Goal: Task Accomplishment & Management: Manage account settings

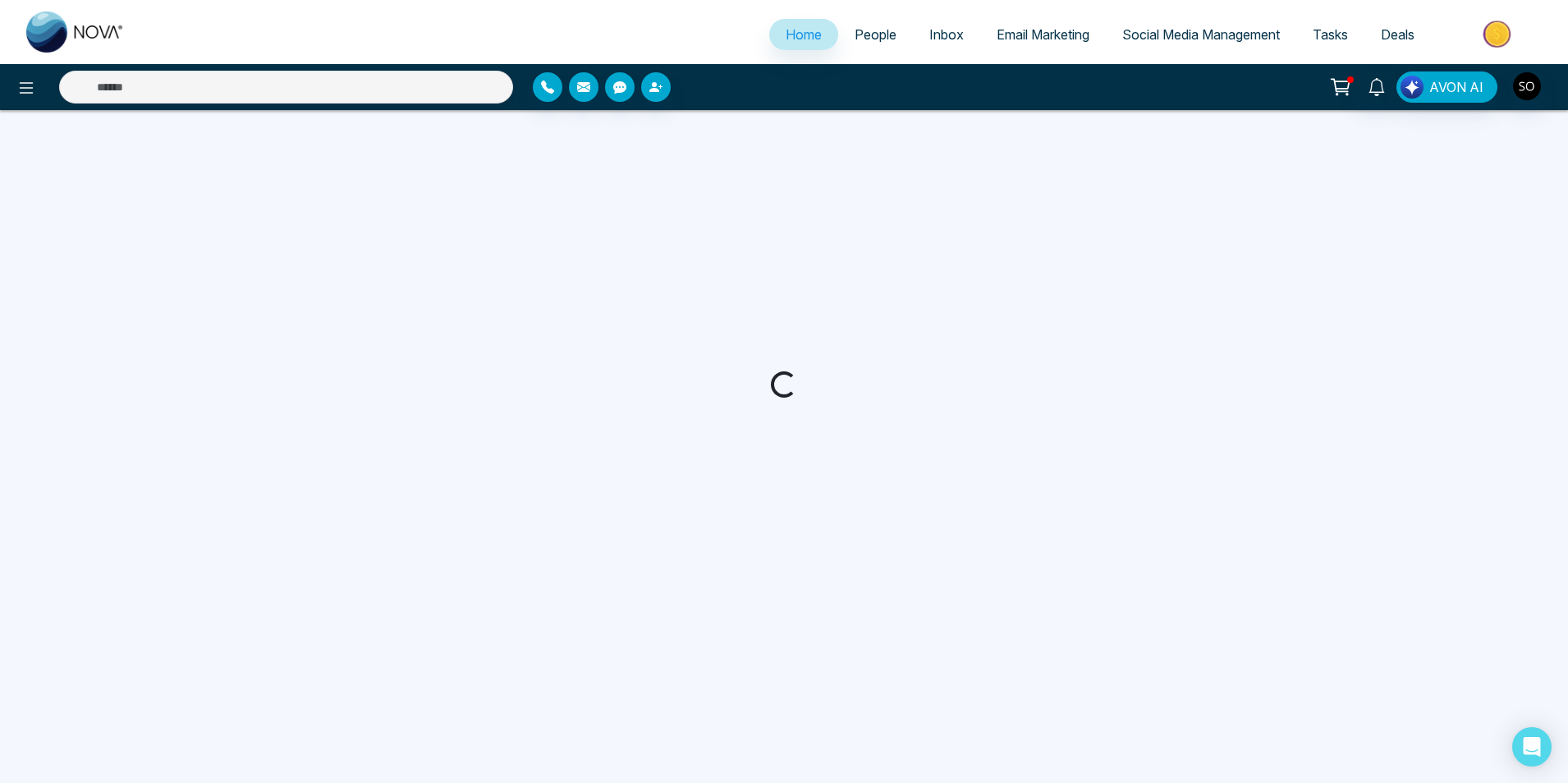
select select "*"
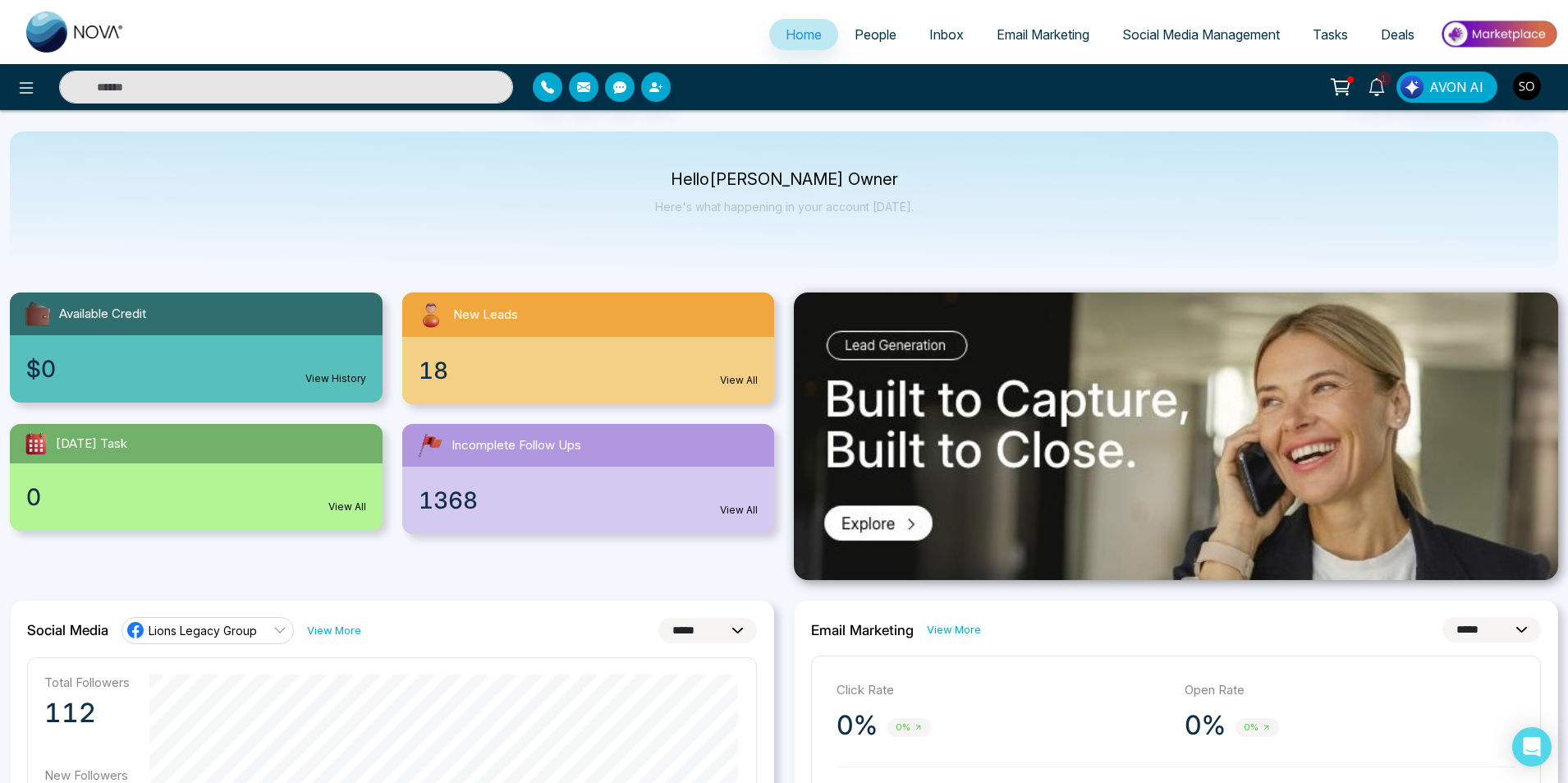
click at [886, 37] on link "People" at bounding box center [875, 34] width 75 height 31
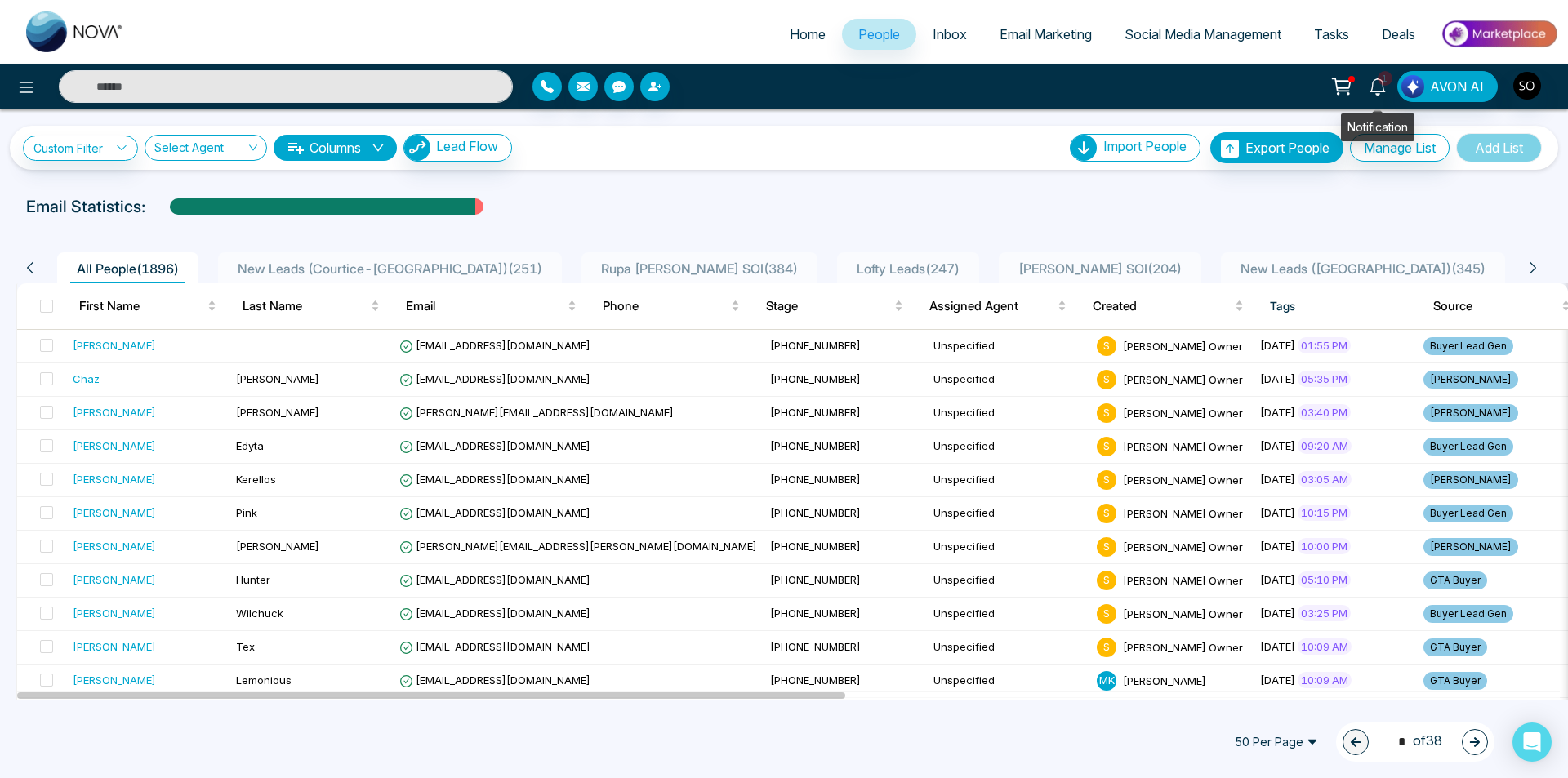
click at [1379, 83] on icon at bounding box center [1378, 86] width 18 height 18
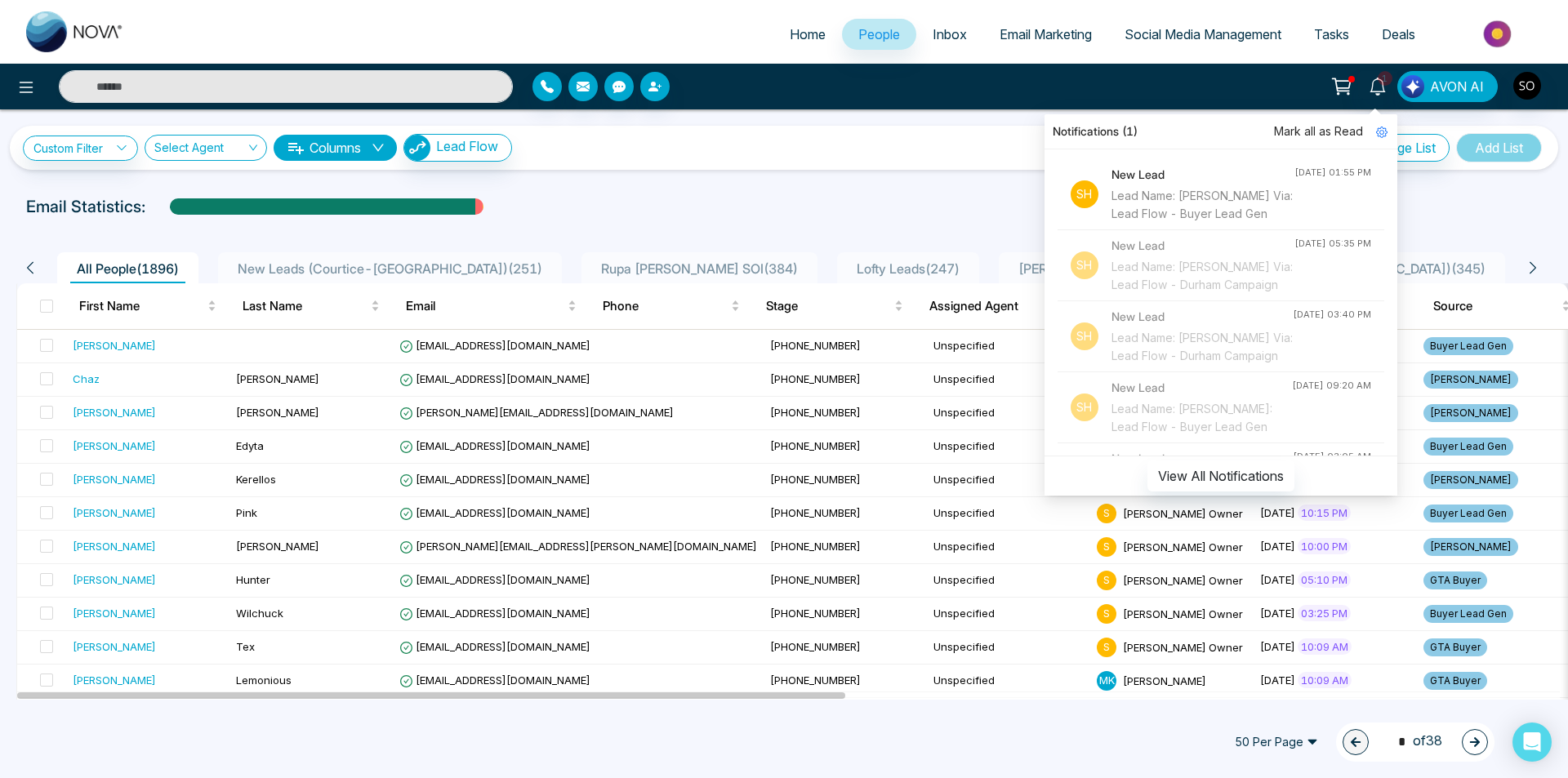
click at [891, 207] on div "Email Statistics:" at bounding box center [528, 206] width 1004 height 25
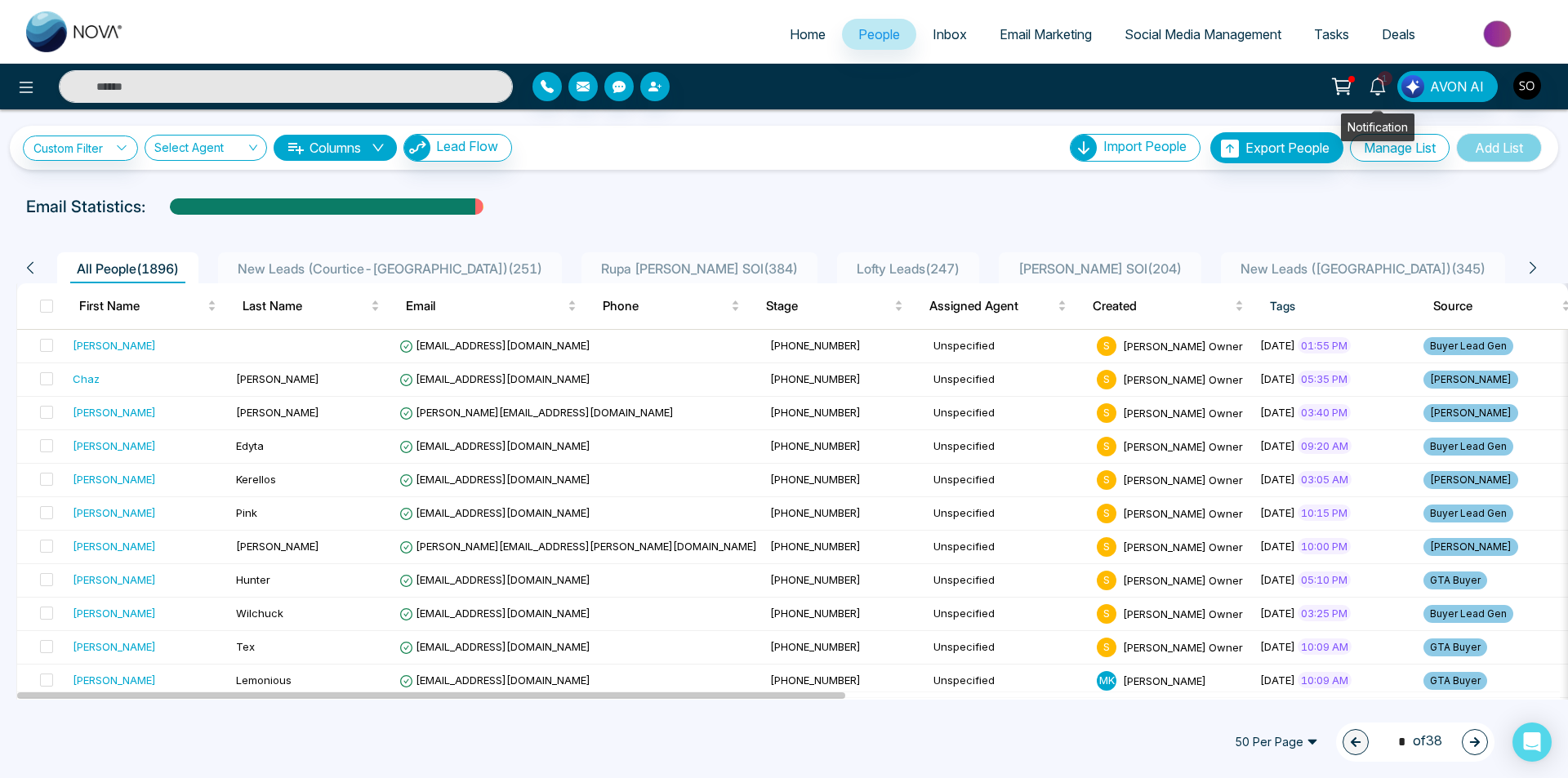
click at [1373, 86] on icon at bounding box center [1377, 86] width 16 height 18
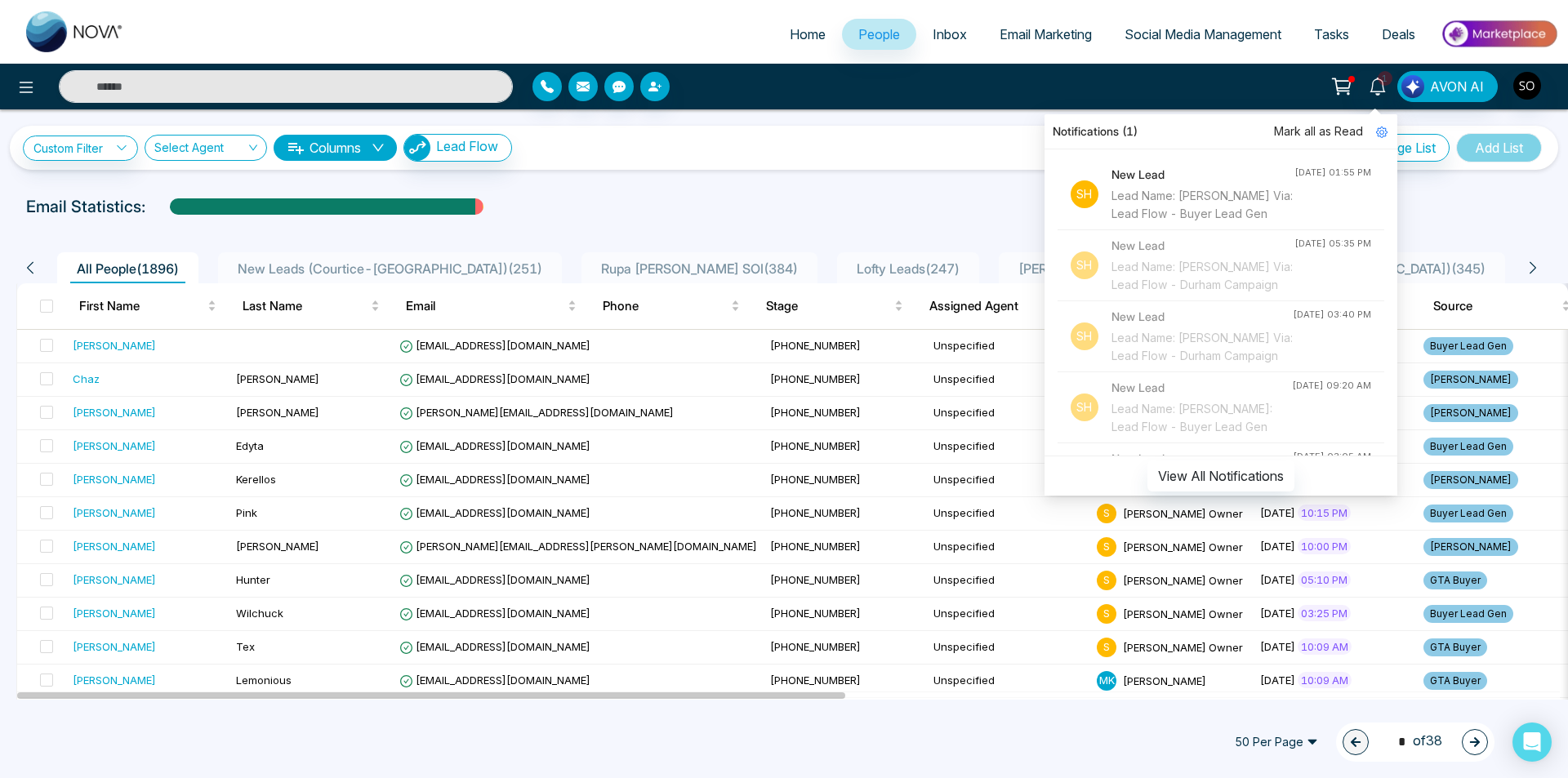
click at [1348, 123] on span "Mark all as Read" at bounding box center [1318, 131] width 89 height 18
click at [889, 165] on div "Custom Filter Choose a filters Cancel Apply Select Agent Columns Lead Flow Impo…" at bounding box center [784, 148] width 1548 height 44
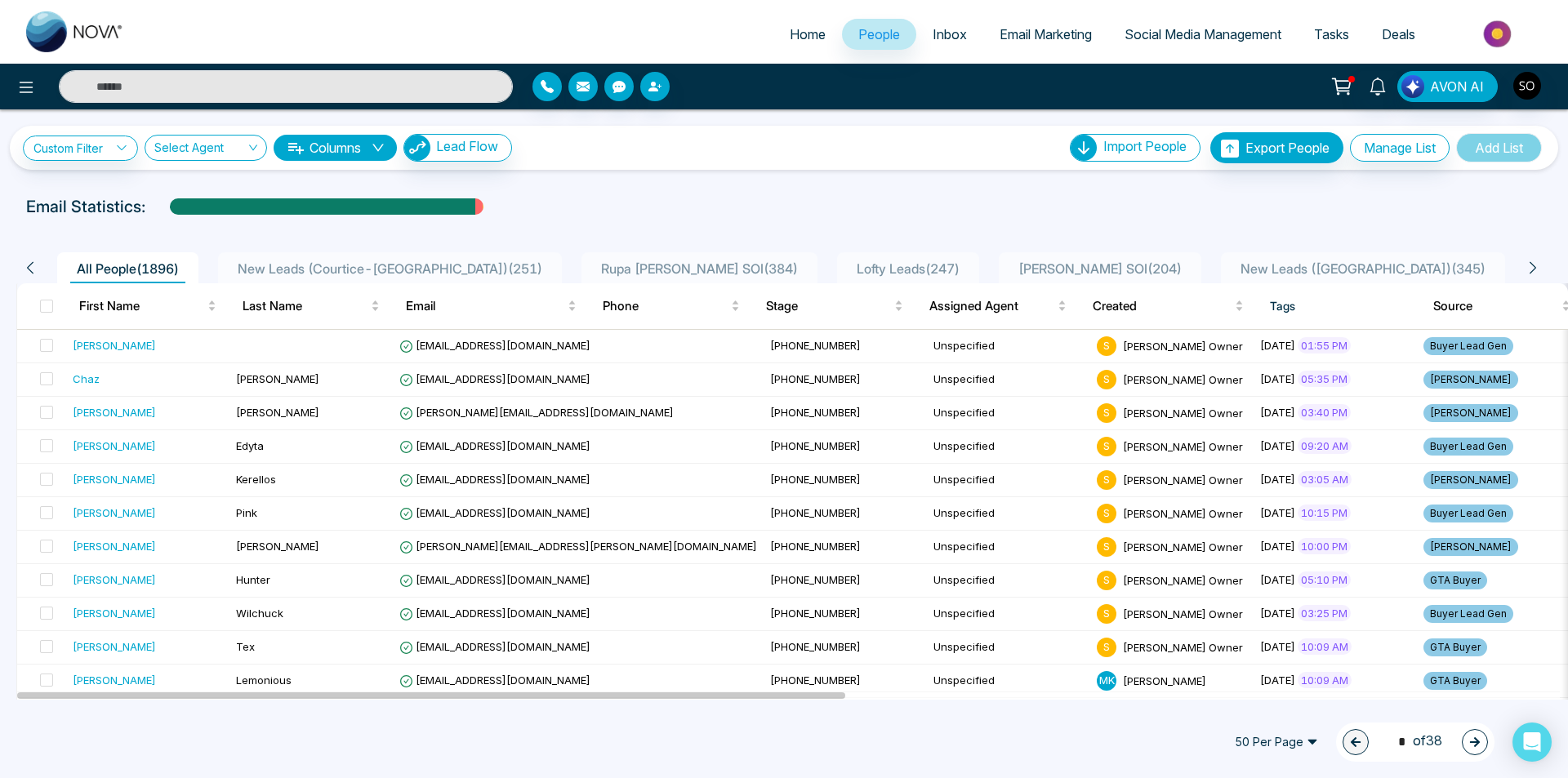
click at [1348, 84] on icon at bounding box center [1341, 86] width 23 height 23
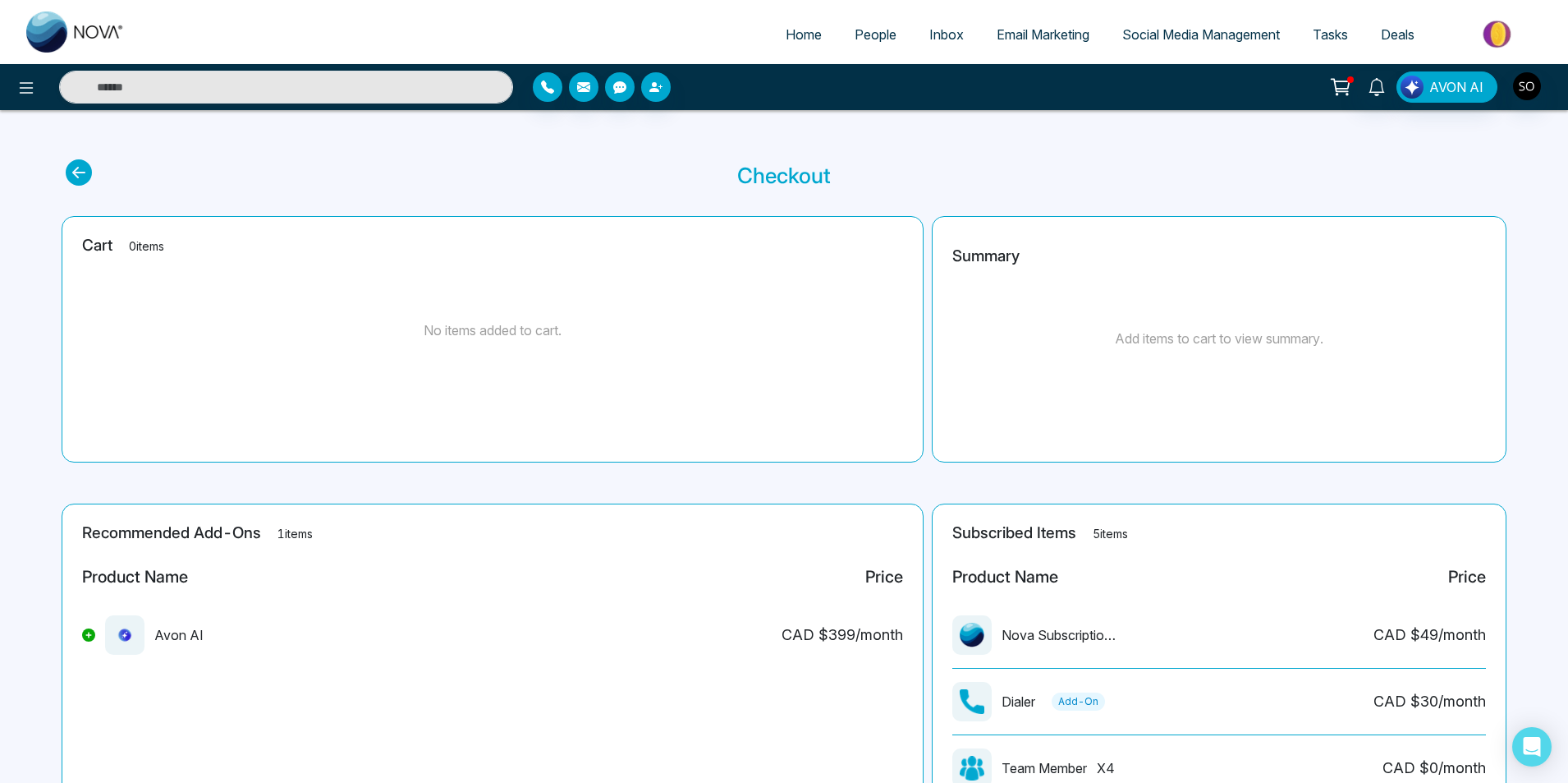
click at [1024, 41] on span "Email Marketing" at bounding box center [1042, 34] width 92 height 17
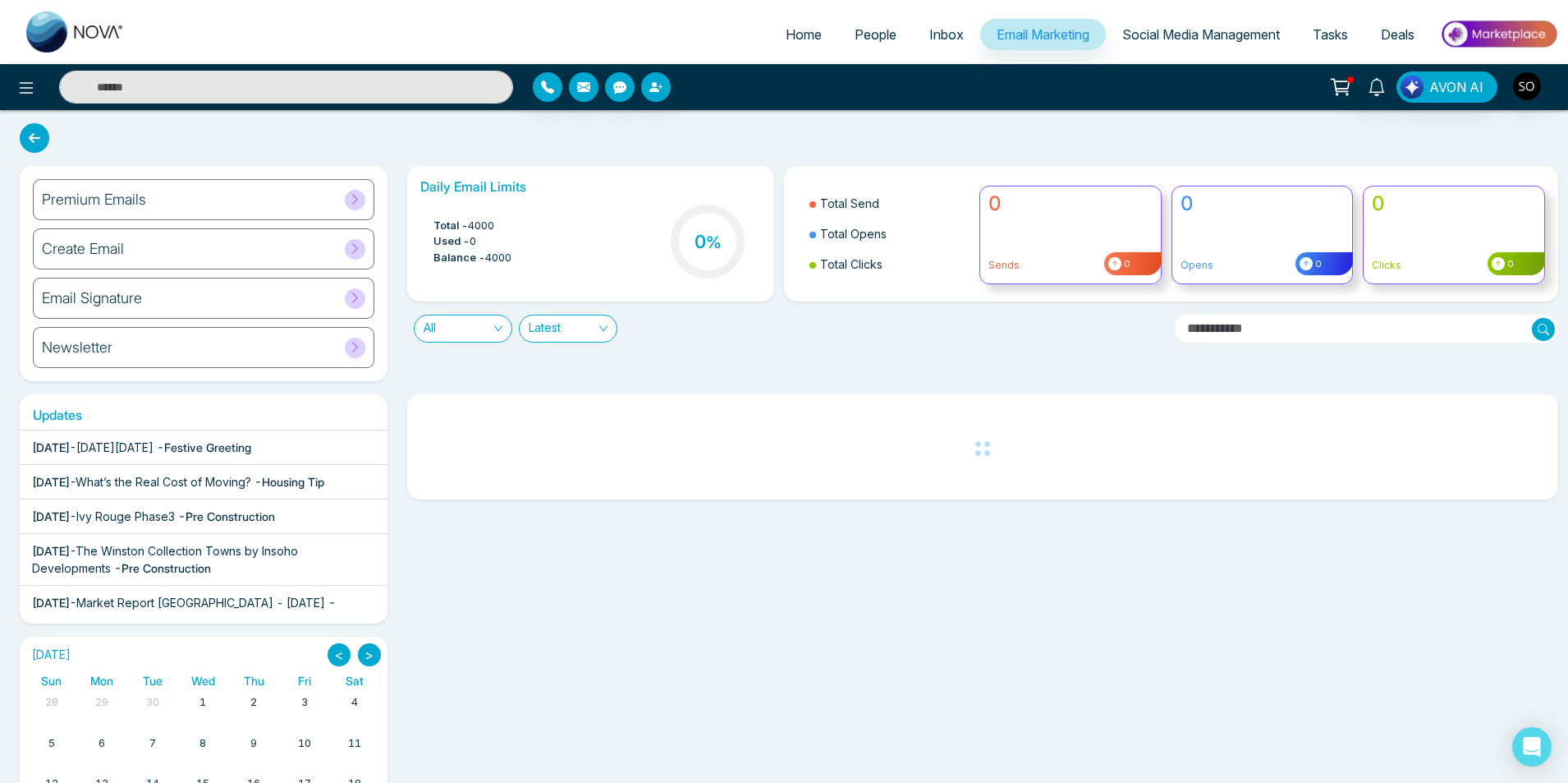
click at [851, 20] on link "People" at bounding box center [875, 34] width 75 height 31
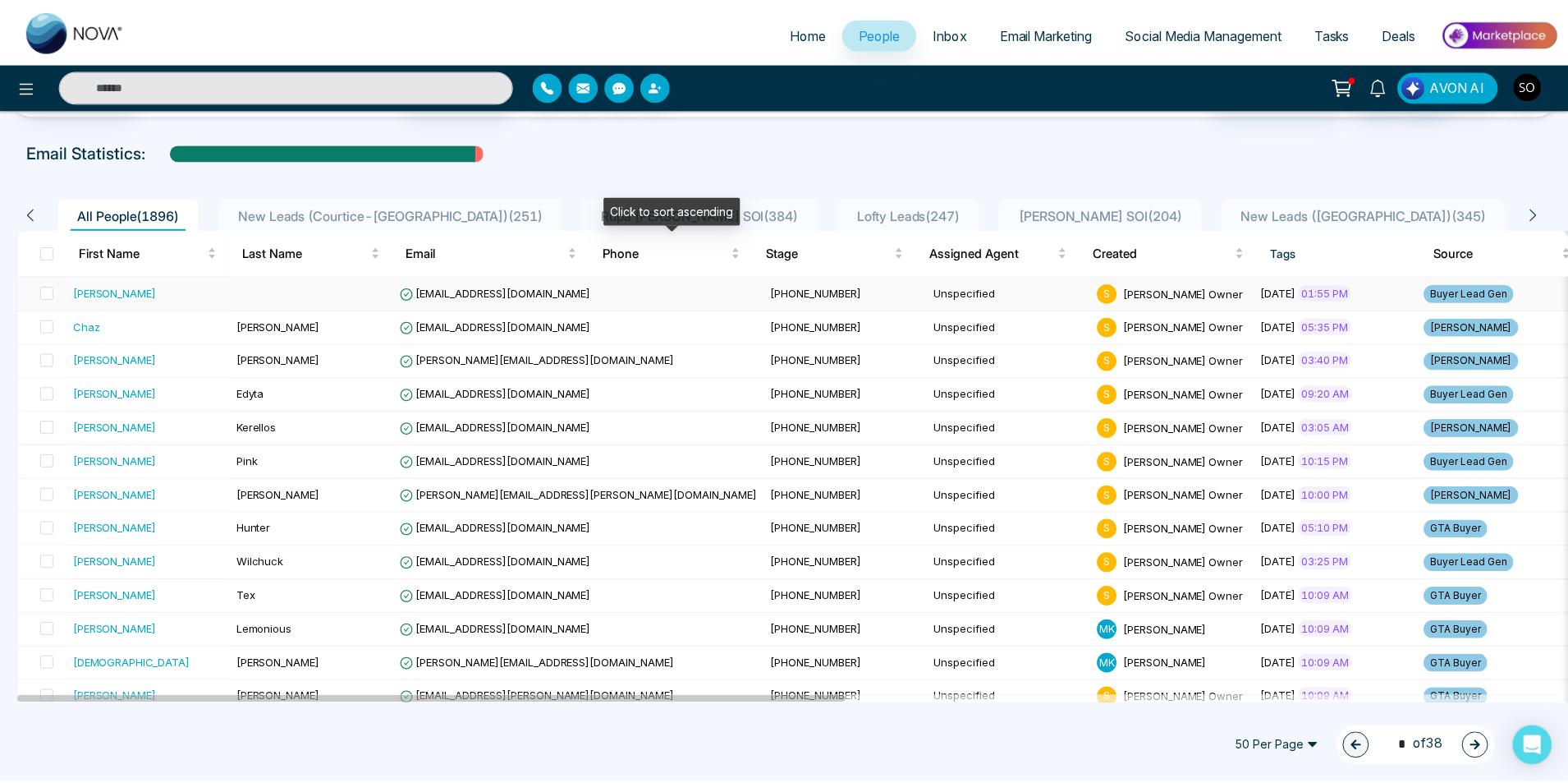
scroll to position [109, 0]
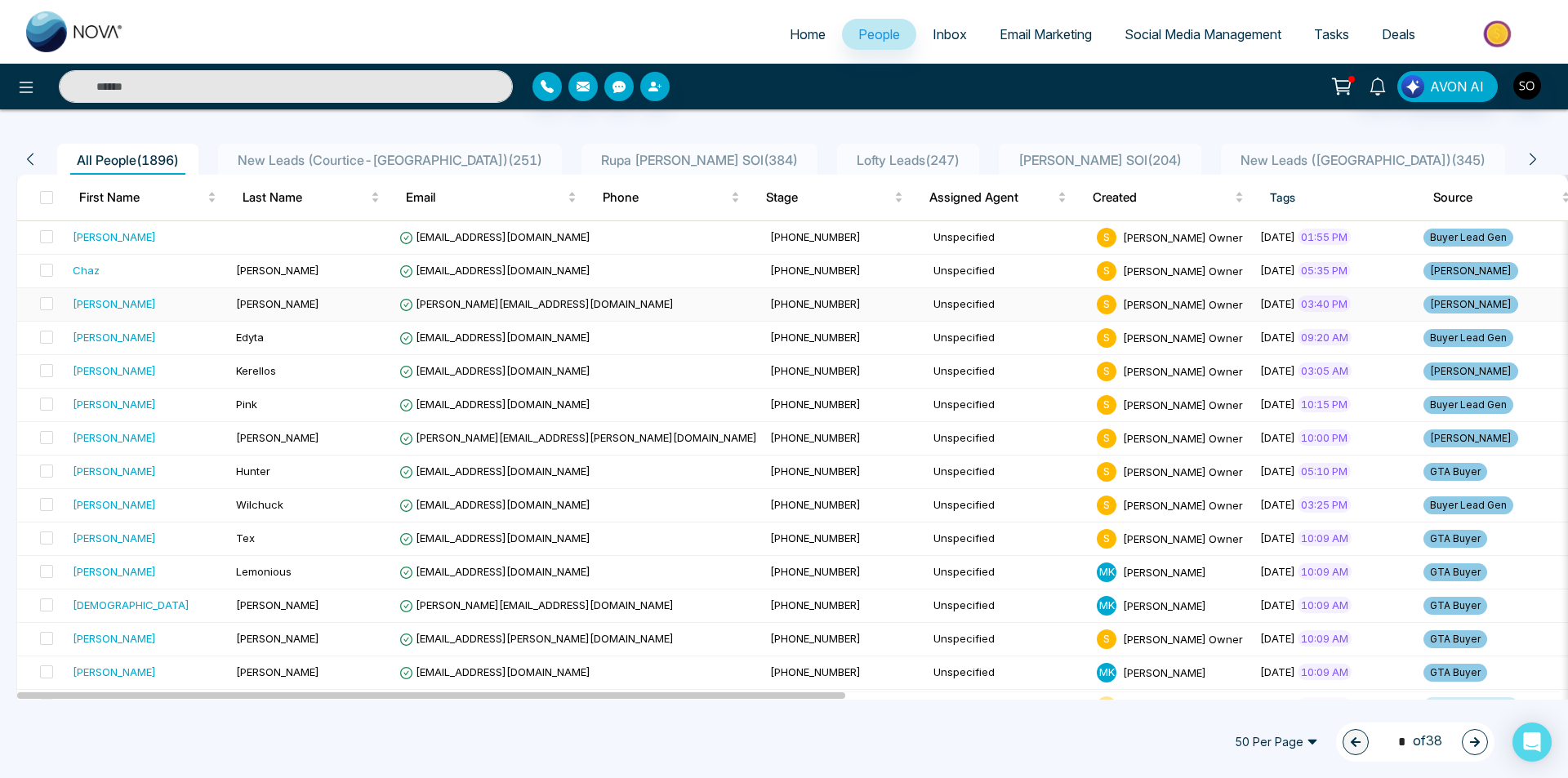
click at [96, 302] on div "[PERSON_NAME]" at bounding box center [114, 304] width 84 height 17
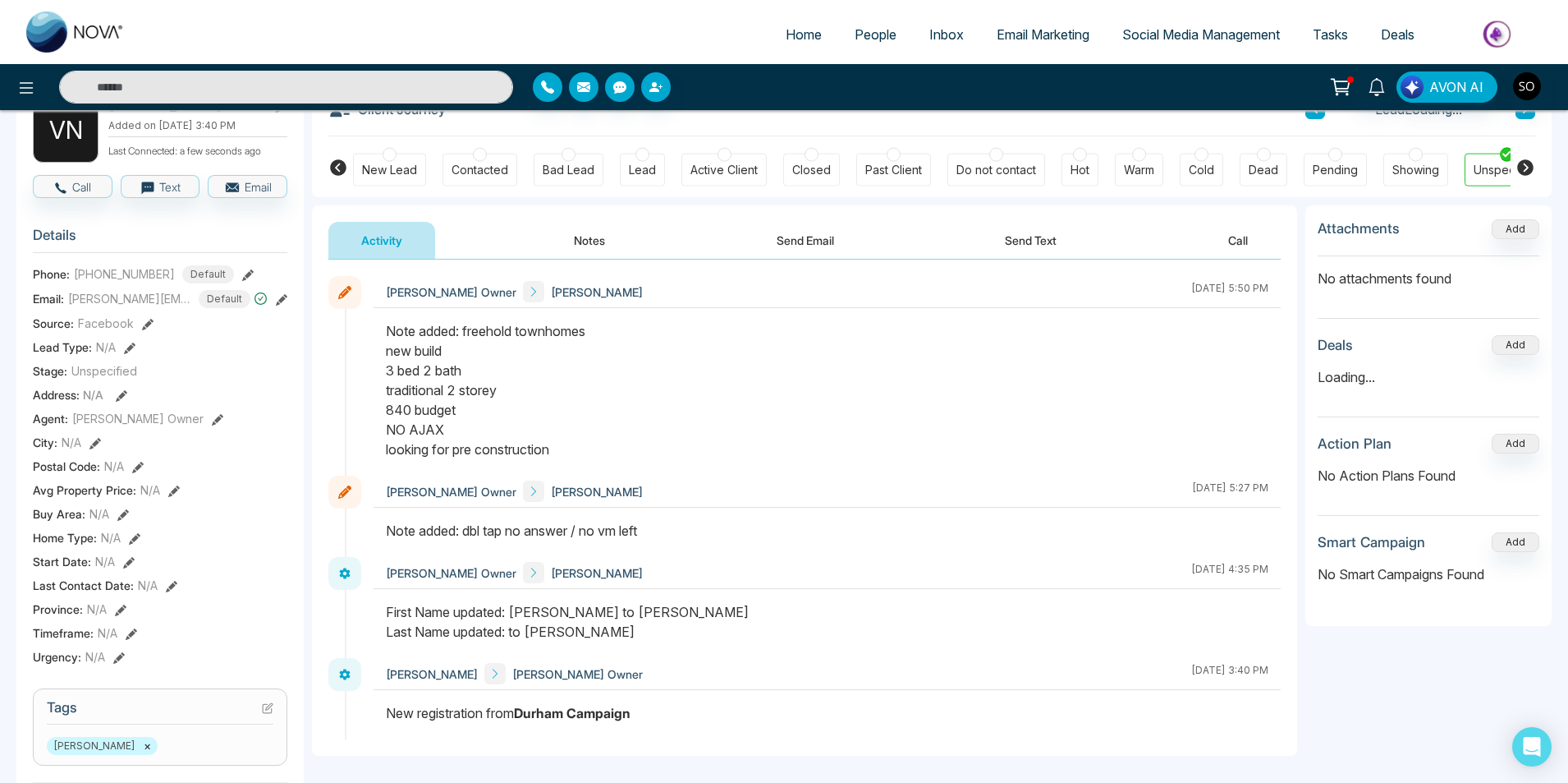
scroll to position [109, 0]
click at [212, 416] on icon at bounding box center [217, 418] width 11 height 11
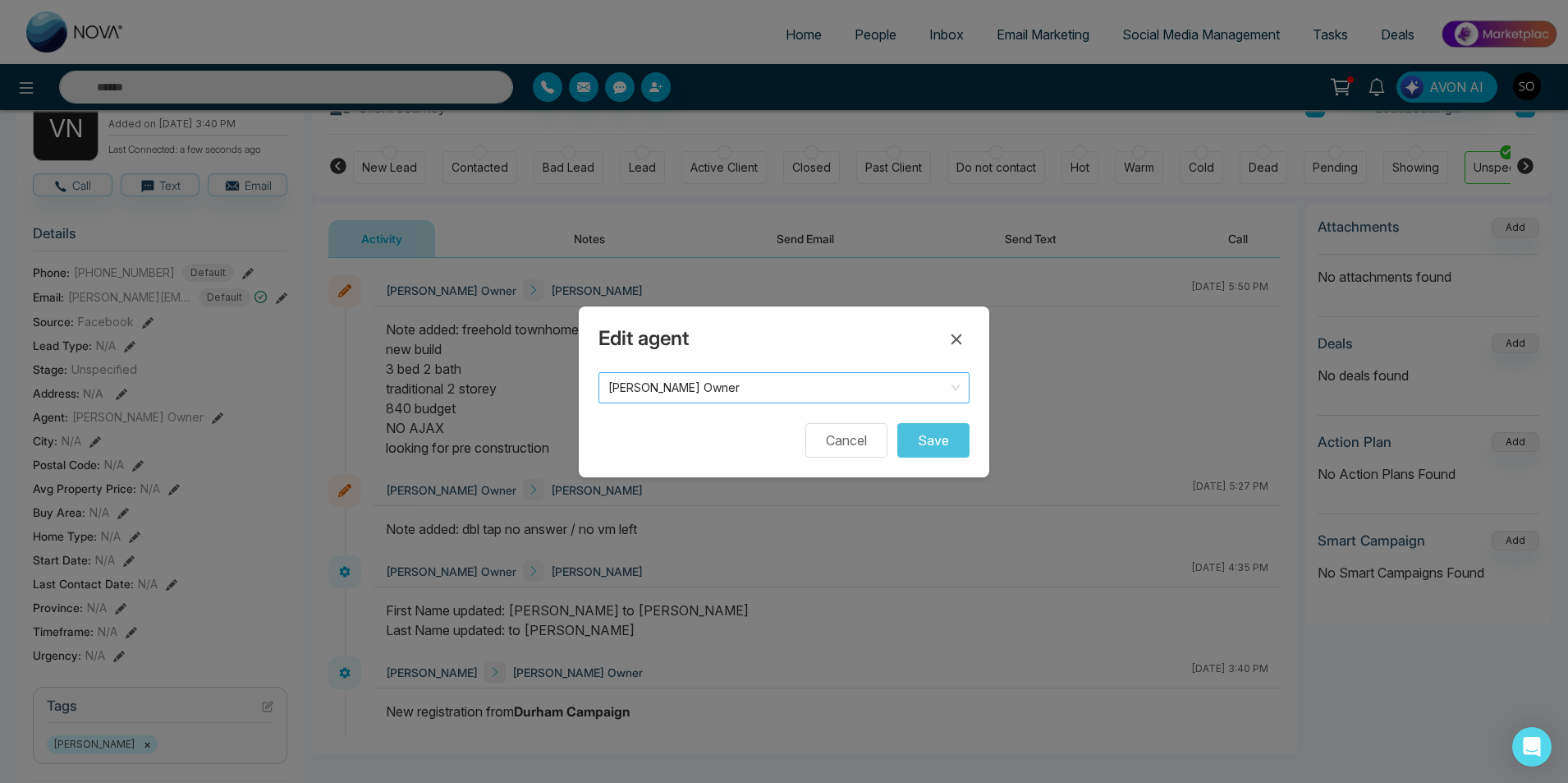
click at [674, 390] on span "[PERSON_NAME] Owner" at bounding box center [784, 387] width 351 height 23
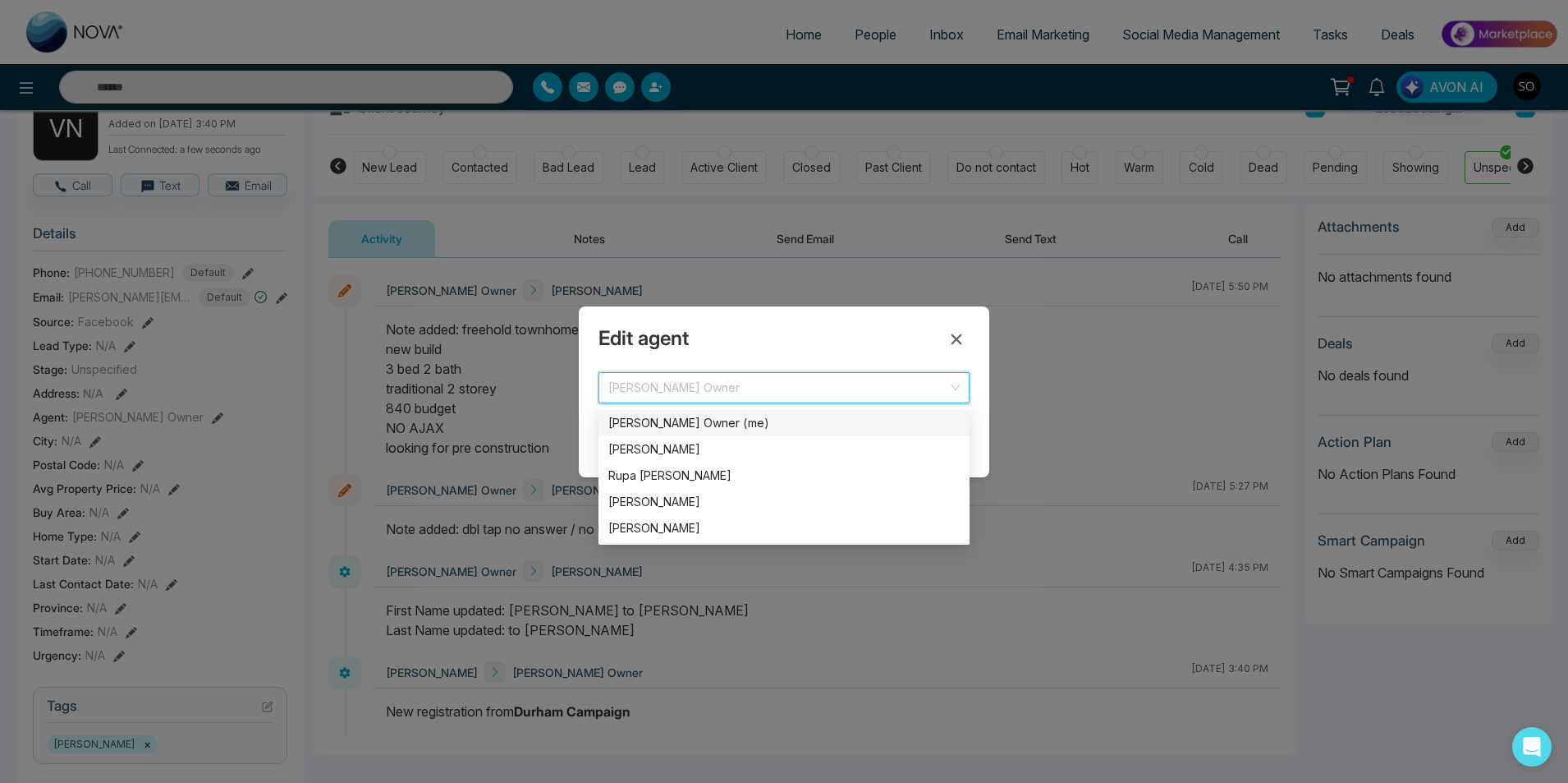
scroll to position [0, 37]
click at [673, 532] on div "[PERSON_NAME]" at bounding box center [784, 528] width 351 height 18
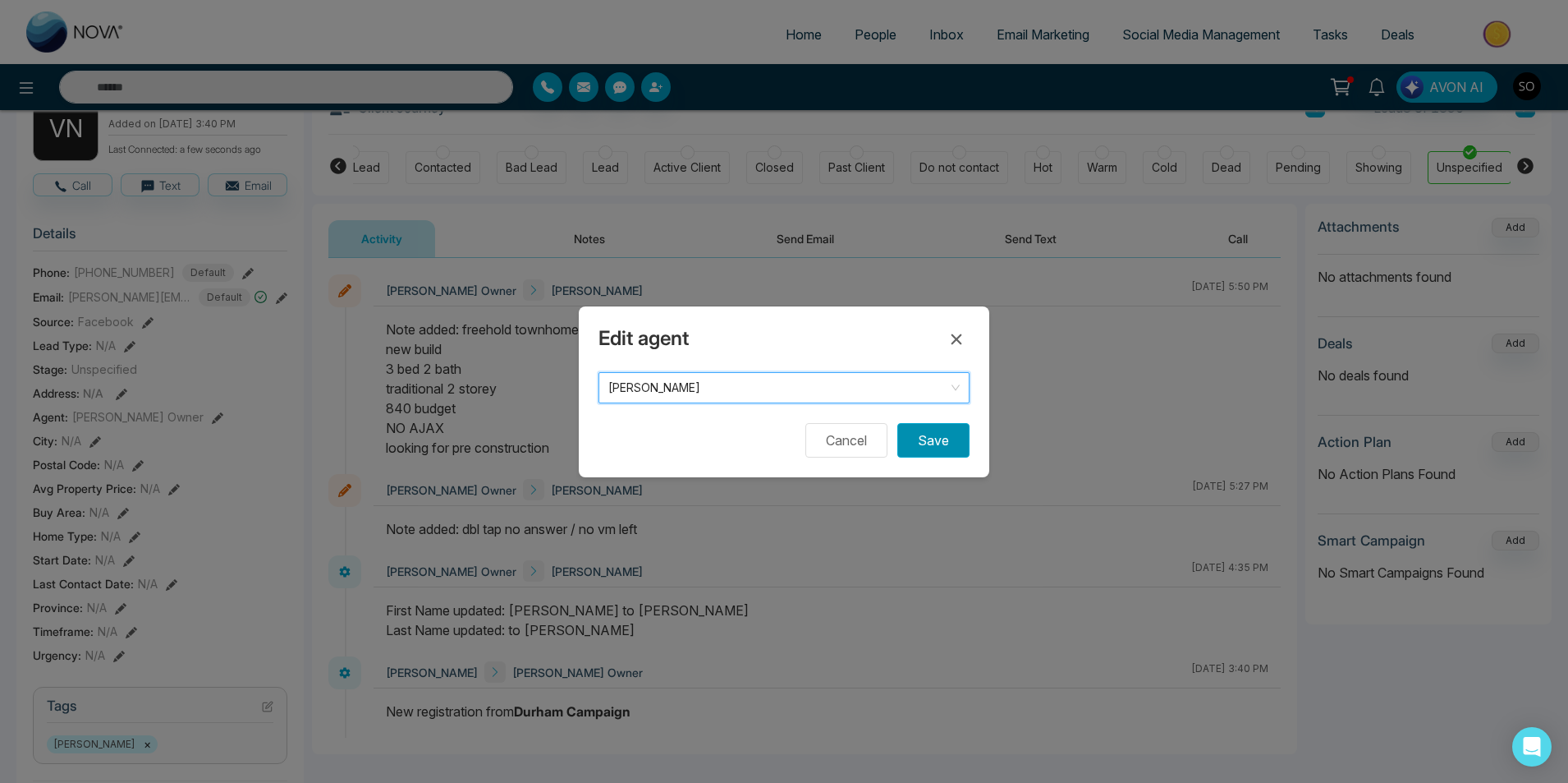
click at [910, 448] on button "Save" at bounding box center [933, 439] width 72 height 34
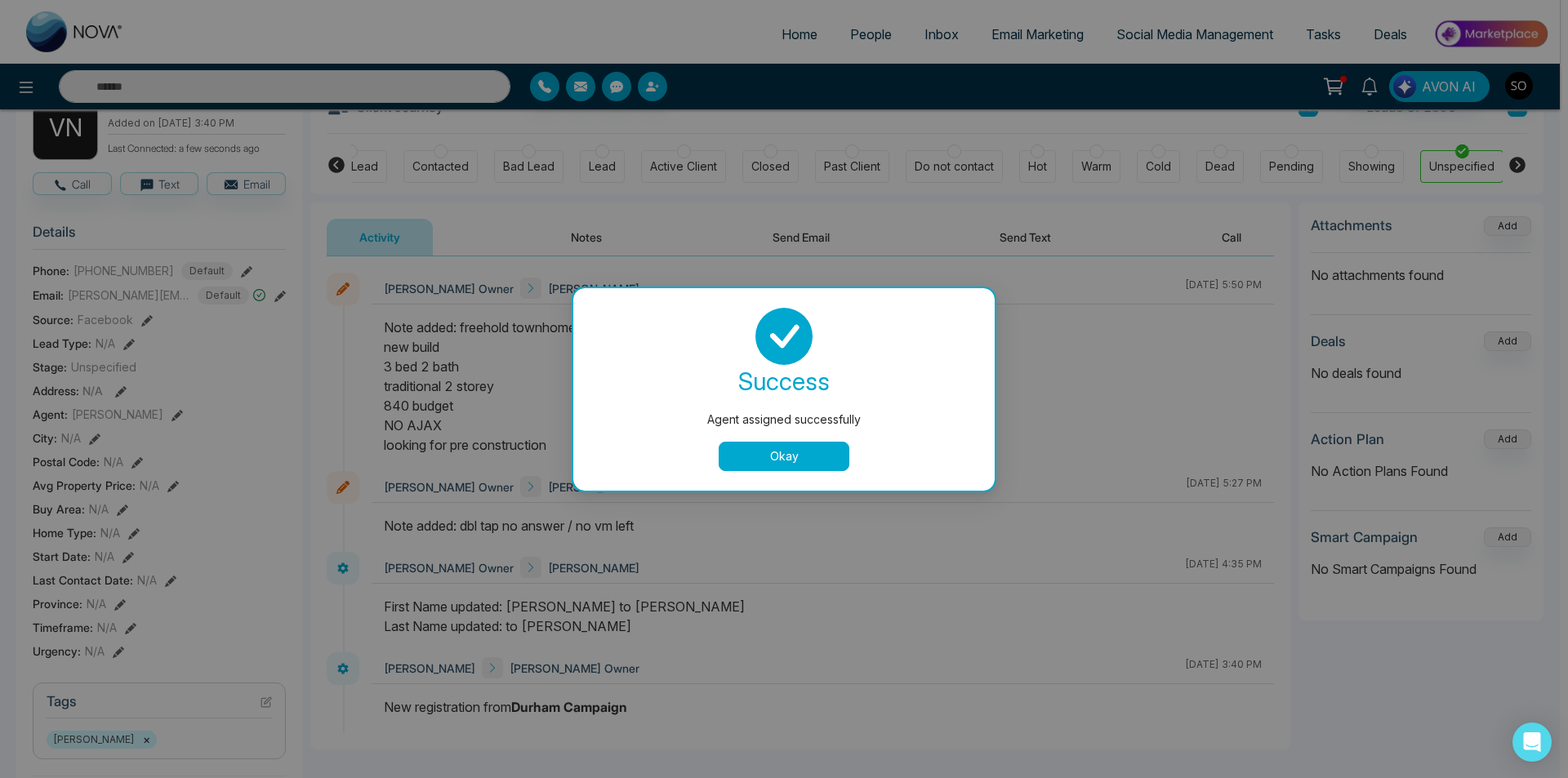
drag, startPoint x: 747, startPoint y: 457, endPoint x: 905, endPoint y: 201, distance: 300.8
click at [747, 457] on button "Okay" at bounding box center [784, 457] width 131 height 29
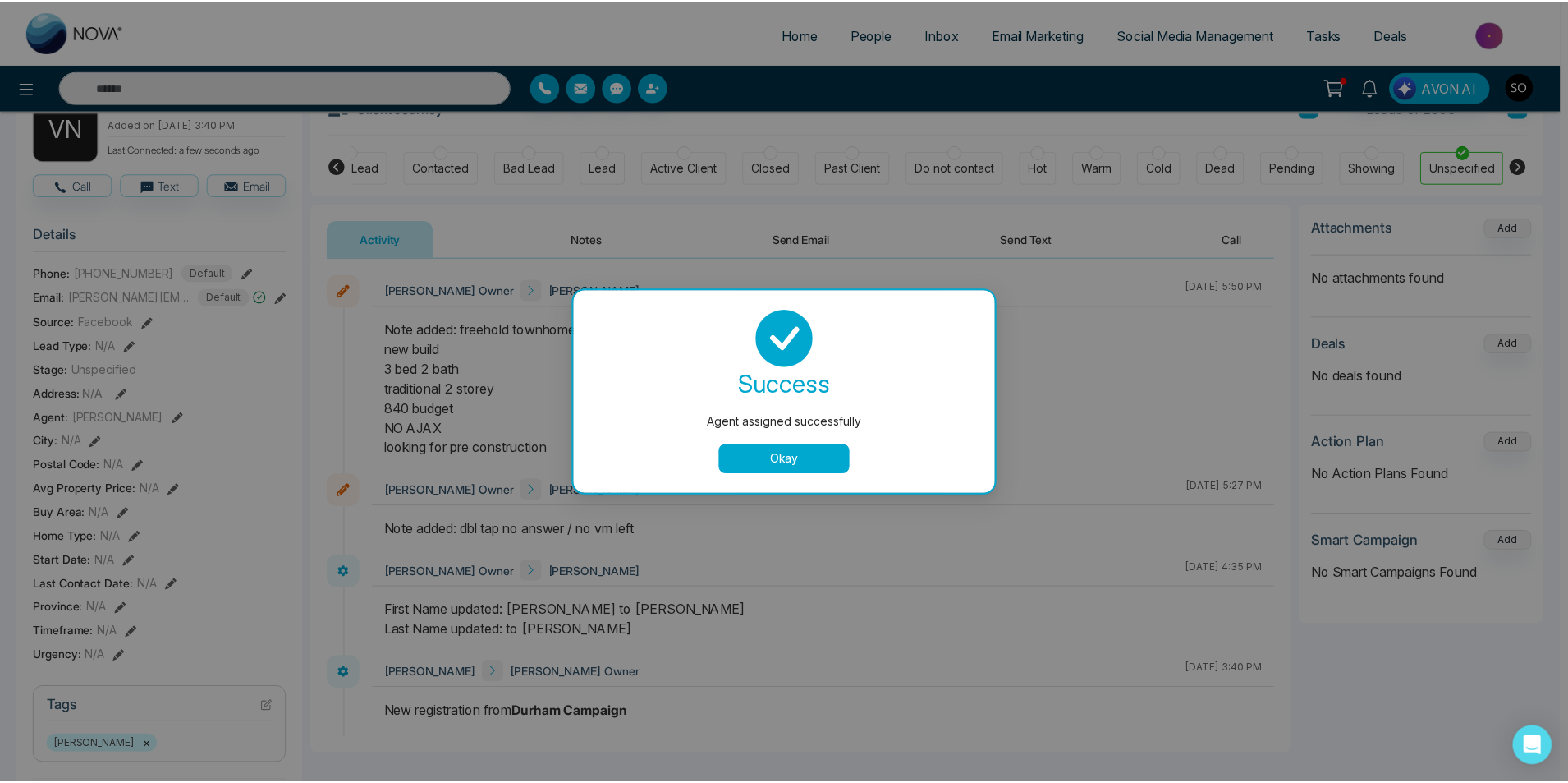
scroll to position [0, 29]
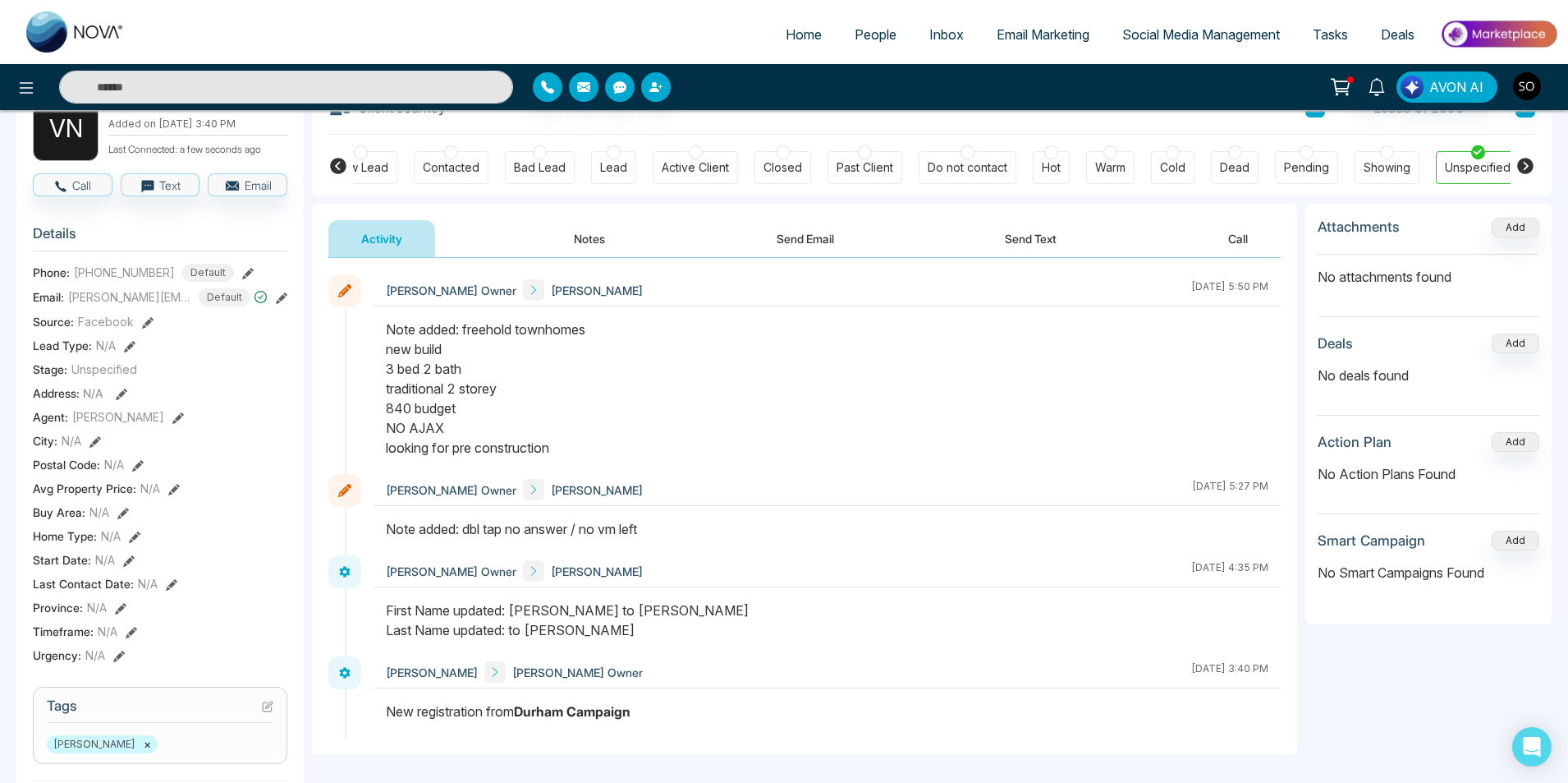
click at [874, 32] on span "People" at bounding box center [875, 34] width 42 height 17
